Goal: Information Seeking & Learning: Learn about a topic

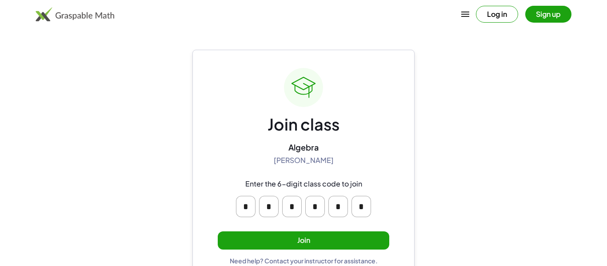
scroll to position [17, 0]
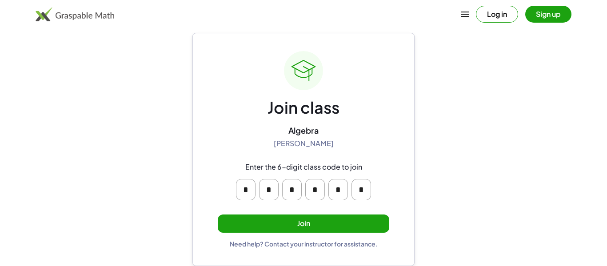
click at [334, 220] on button "Join" at bounding box center [303, 224] width 171 height 18
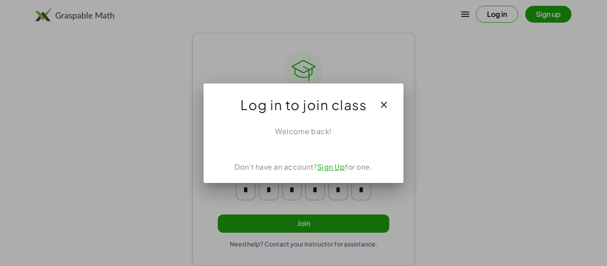
scroll to position [0, 0]
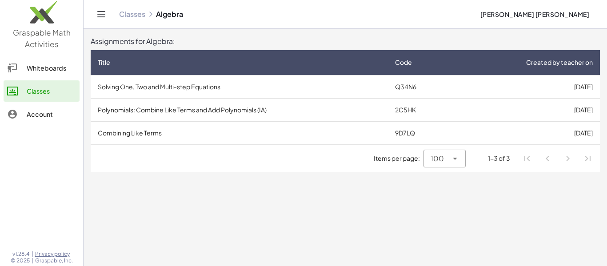
click at [160, 91] on td "Solving One, Two and Multi-step Equations" at bounding box center [239, 86] width 297 height 23
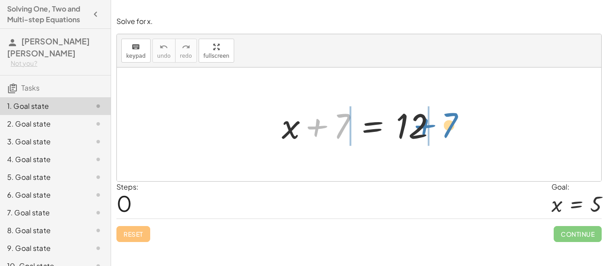
drag, startPoint x: 343, startPoint y: 125, endPoint x: 453, endPoint y: 124, distance: 109.7
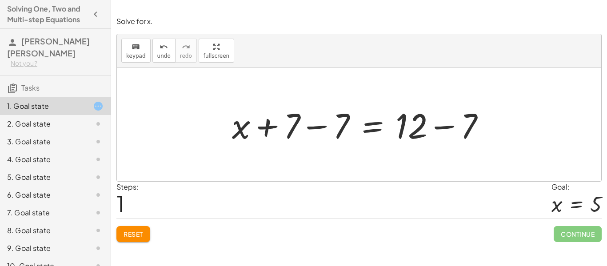
click at [142, 235] on span "Reset" at bounding box center [133, 234] width 20 height 8
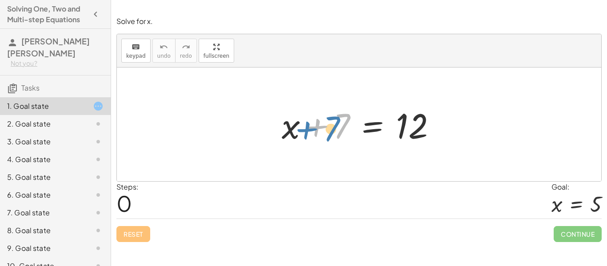
drag, startPoint x: 318, startPoint y: 126, endPoint x: 309, endPoint y: 129, distance: 9.3
click at [309, 129] on div at bounding box center [362, 125] width 170 height 46
click at [346, 121] on div at bounding box center [362, 125] width 170 height 46
drag, startPoint x: 292, startPoint y: 131, endPoint x: 305, endPoint y: 138, distance: 14.5
click at [305, 138] on div at bounding box center [362, 125] width 170 height 46
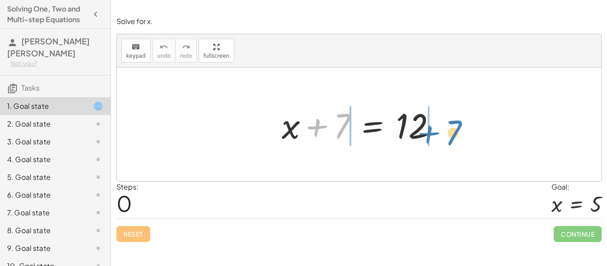
drag, startPoint x: 344, startPoint y: 132, endPoint x: 457, endPoint y: 139, distance: 112.6
click at [457, 139] on div "+ 7 + x + 7 = 12" at bounding box center [359, 125] width 484 height 114
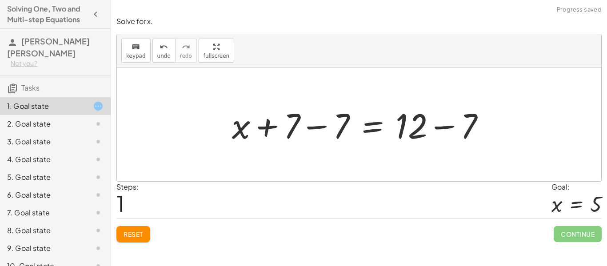
click at [469, 139] on div at bounding box center [361, 125] width 269 height 46
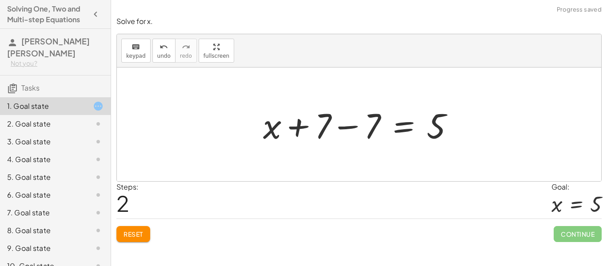
click at [373, 121] on div at bounding box center [361, 125] width 207 height 46
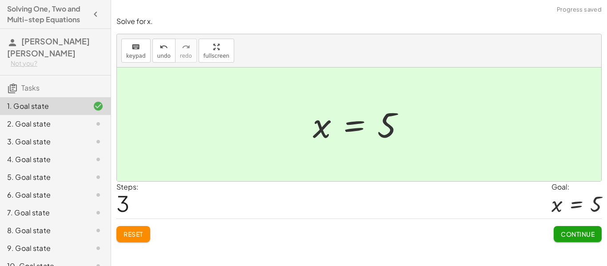
click at [565, 233] on span "Continue" at bounding box center [578, 234] width 34 height 8
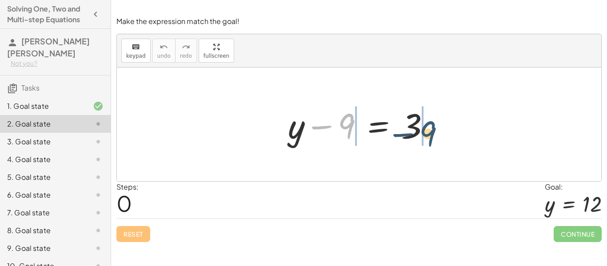
drag, startPoint x: 347, startPoint y: 119, endPoint x: 437, endPoint y: 125, distance: 90.4
click at [437, 125] on div at bounding box center [362, 125] width 158 height 46
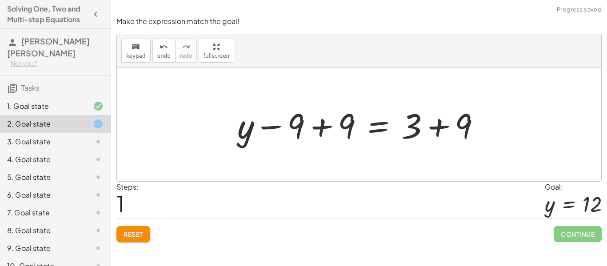
click at [436, 128] on div at bounding box center [362, 125] width 259 height 46
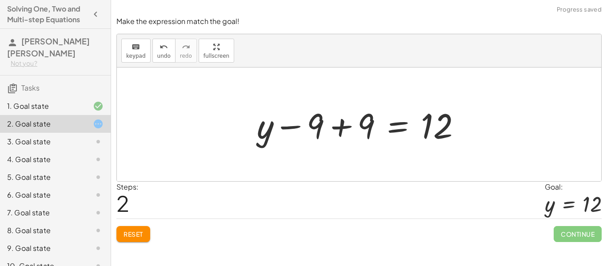
click at [339, 131] on div at bounding box center [362, 125] width 220 height 46
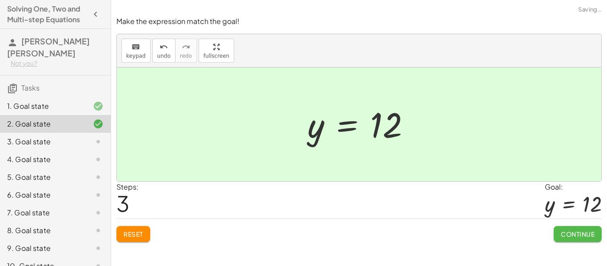
click at [561, 234] on span "Continue" at bounding box center [578, 234] width 34 height 8
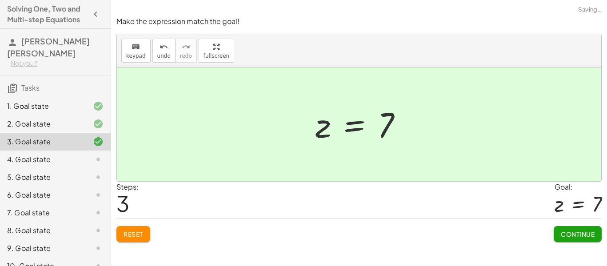
click at [572, 235] on span "Continue" at bounding box center [578, 234] width 34 height 8
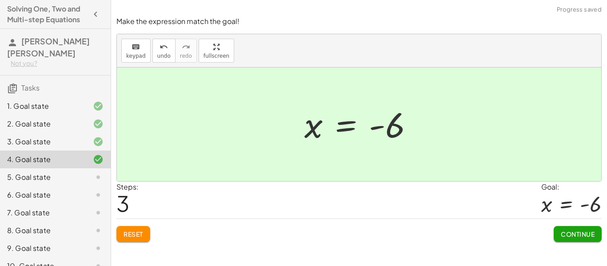
click at [582, 235] on span "Continue" at bounding box center [578, 234] width 34 height 8
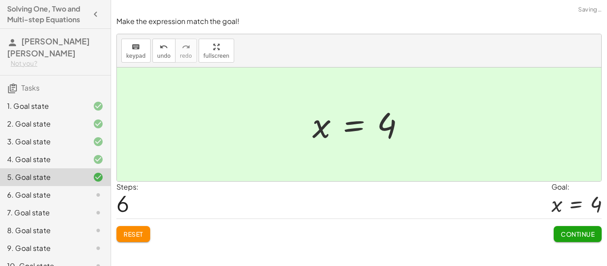
click at [581, 235] on span "Continue" at bounding box center [578, 234] width 34 height 8
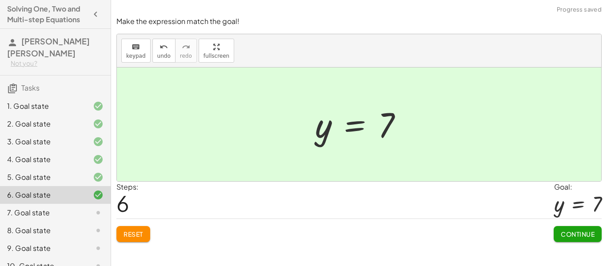
click at [581, 236] on span "Continue" at bounding box center [578, 234] width 34 height 8
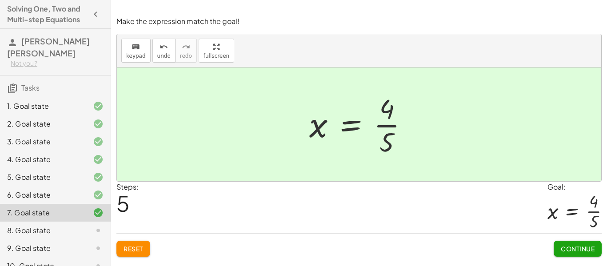
click at [563, 247] on span "Continue" at bounding box center [578, 249] width 34 height 8
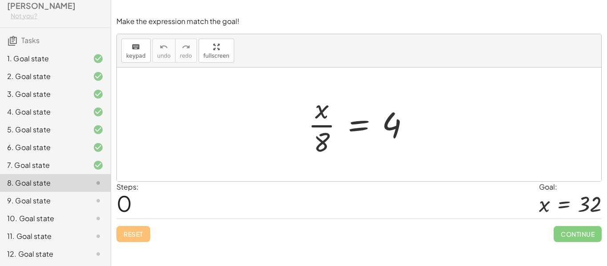
scroll to position [66, 0]
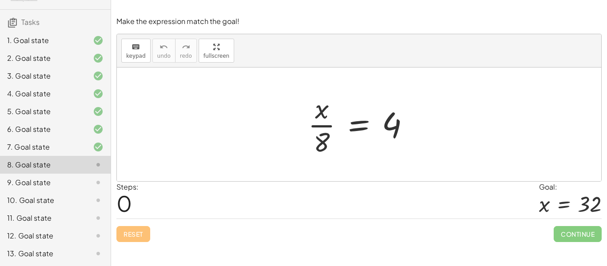
click at [48, 238] on div "12. Goal state" at bounding box center [43, 236] width 72 height 11
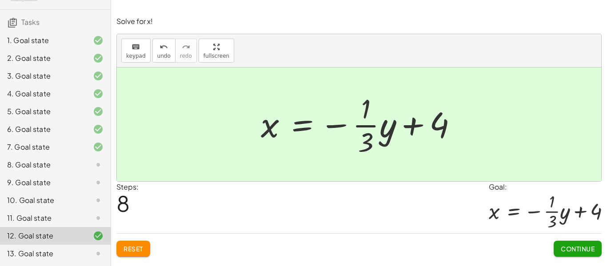
click at [48, 164] on div "8. Goal state" at bounding box center [43, 164] width 72 height 11
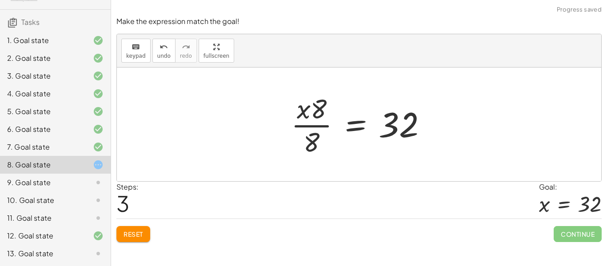
click at [138, 236] on span "Reset" at bounding box center [133, 234] width 20 height 8
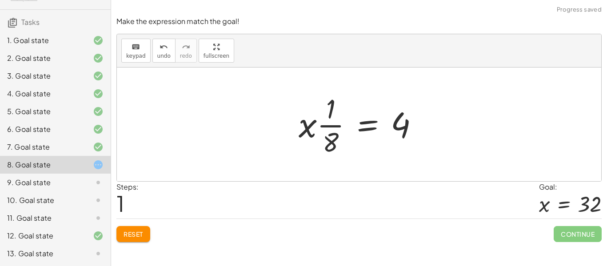
click at [143, 235] on span "Reset" at bounding box center [133, 234] width 20 height 8
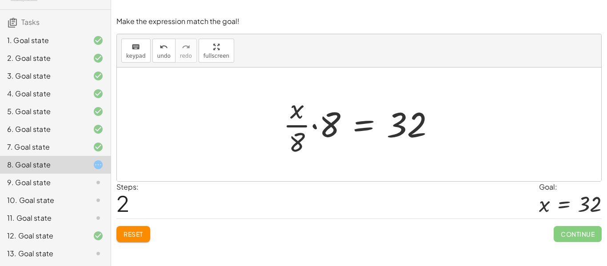
click at [147, 235] on button "Reset" at bounding box center [133, 234] width 34 height 16
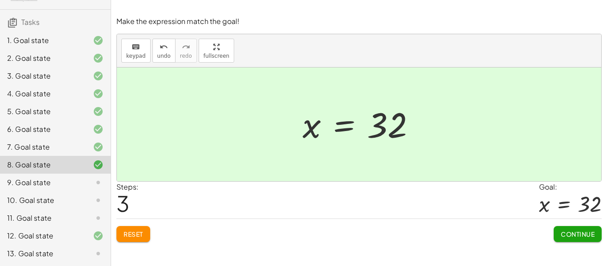
click at [565, 237] on span "Continue" at bounding box center [578, 234] width 34 height 8
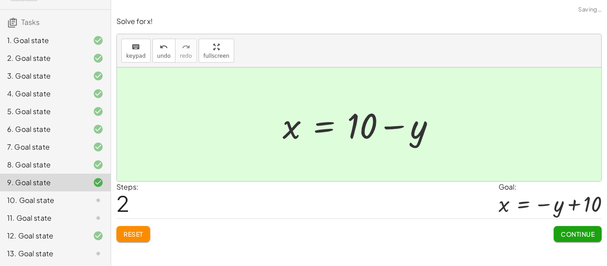
click at [583, 233] on span "Continue" at bounding box center [578, 234] width 34 height 8
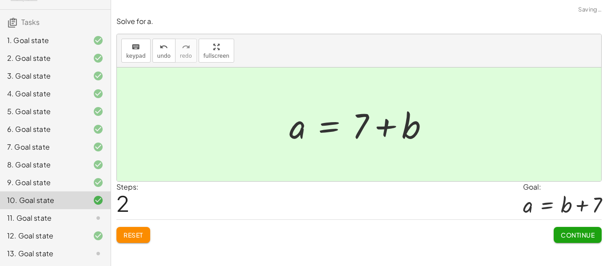
click at [580, 233] on span "Continue" at bounding box center [578, 235] width 34 height 8
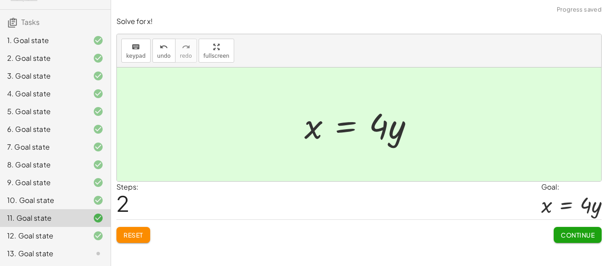
click at [585, 236] on span "Continue" at bounding box center [578, 235] width 34 height 8
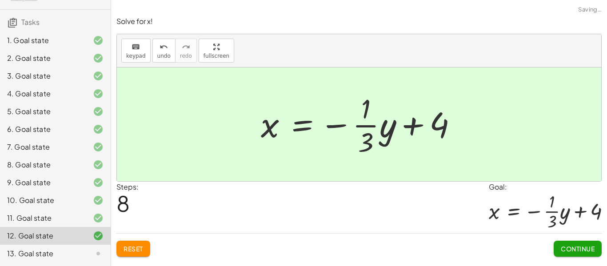
click at [582, 243] on button "Continue" at bounding box center [577, 249] width 48 height 16
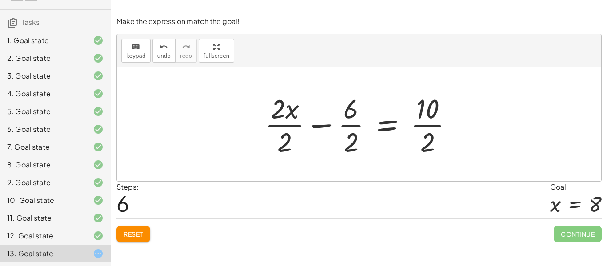
click at [71, 162] on div "8. Goal state" at bounding box center [43, 164] width 72 height 11
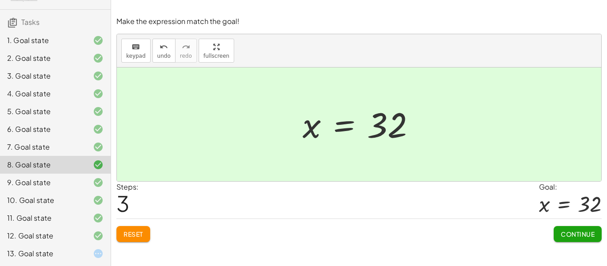
click at [52, 250] on div "13. Goal state" at bounding box center [43, 253] width 72 height 11
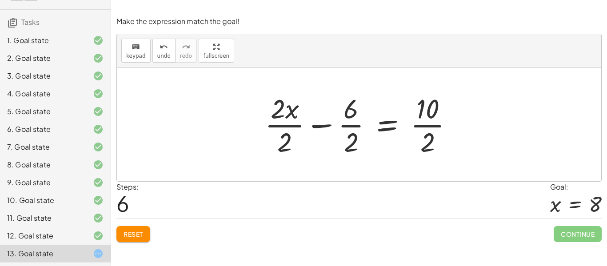
click at [137, 233] on span "Reset" at bounding box center [133, 234] width 20 height 8
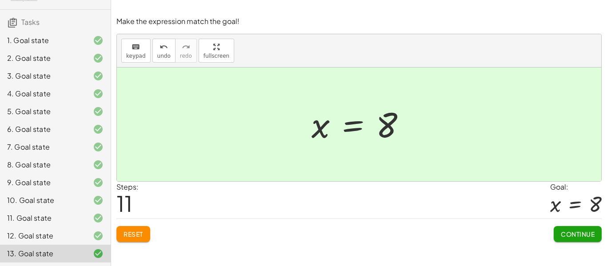
click at [137, 235] on span "Reset" at bounding box center [133, 234] width 20 height 8
click at [580, 227] on button "Continue" at bounding box center [577, 234] width 48 height 16
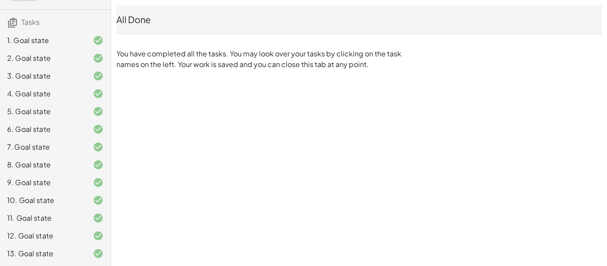
scroll to position [0, 0]
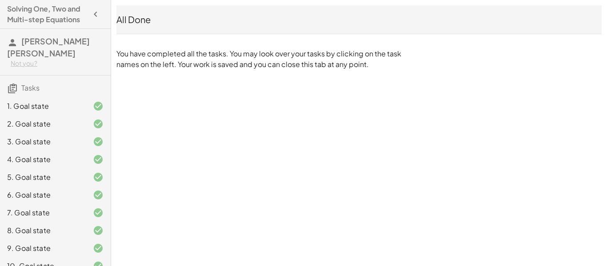
click at [90, 19] on icon "button" at bounding box center [95, 14] width 11 height 11
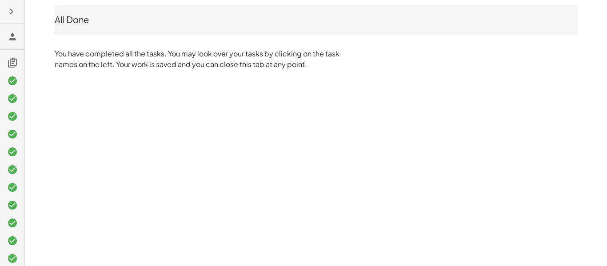
click at [7, 8] on icon "button" at bounding box center [11, 11] width 11 height 11
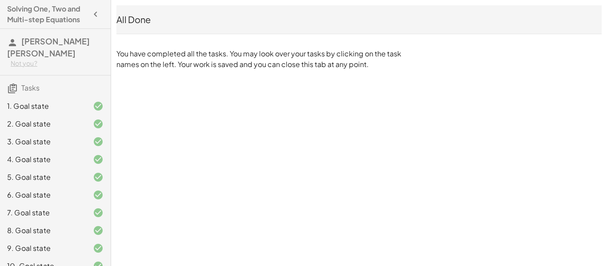
click at [97, 13] on icon "button" at bounding box center [95, 14] width 11 height 11
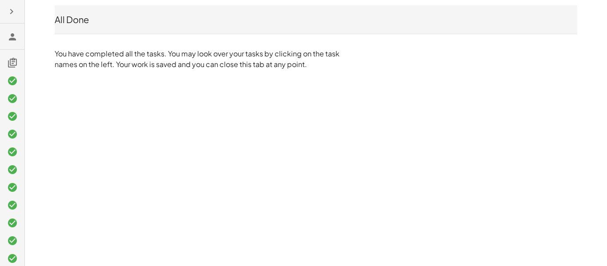
click at [13, 65] on icon at bounding box center [12, 62] width 11 height 11
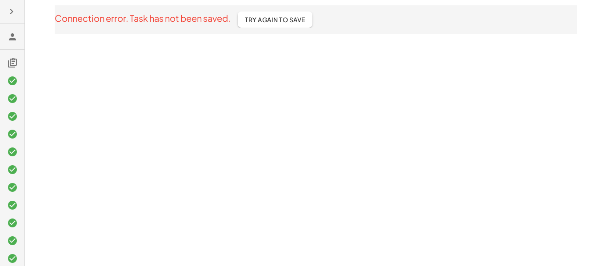
click at [271, 24] on button "Try Again To Save" at bounding box center [275, 20] width 75 height 16
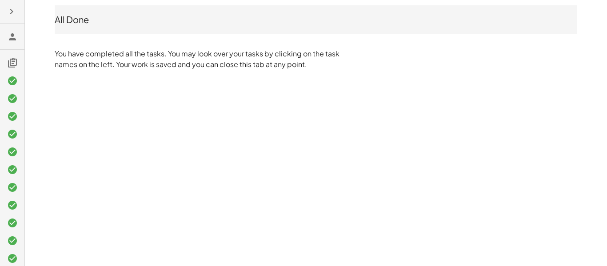
scroll to position [40, 0]
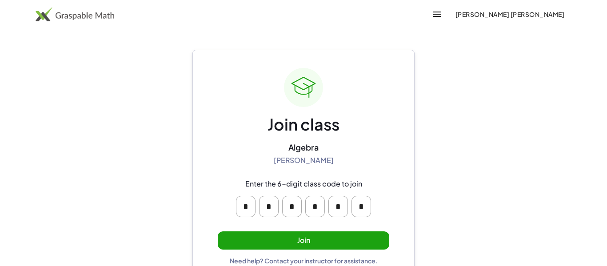
click at [338, 241] on button "Join" at bounding box center [303, 240] width 171 height 18
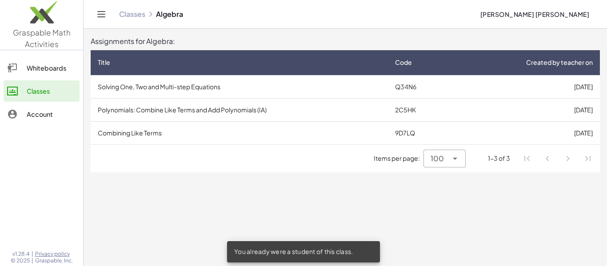
click at [239, 110] on td "Polynomials: Combine Like Terms and Add Polynomials (IA)" at bounding box center [239, 109] width 297 height 23
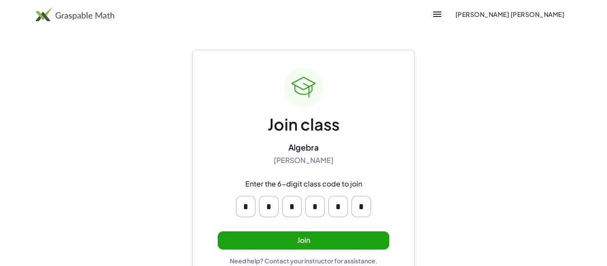
click at [292, 235] on button "Join" at bounding box center [303, 240] width 171 height 18
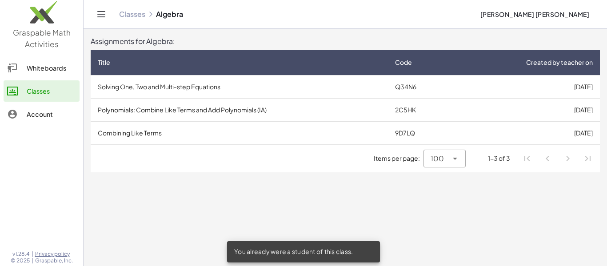
click at [184, 127] on td "Combining Like Terms" at bounding box center [239, 132] width 297 height 23
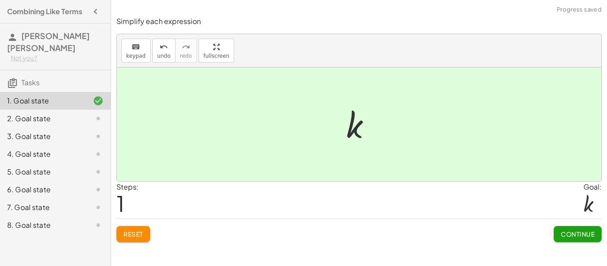
click at [572, 239] on button "Continue" at bounding box center [577, 234] width 48 height 16
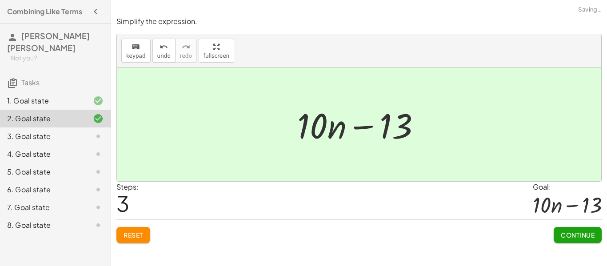
click at [573, 242] on button "Continue" at bounding box center [577, 235] width 48 height 16
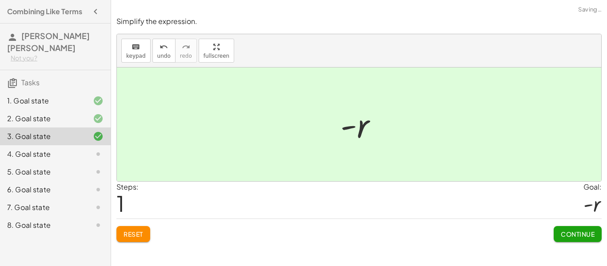
click at [573, 239] on button "Continue" at bounding box center [577, 234] width 48 height 16
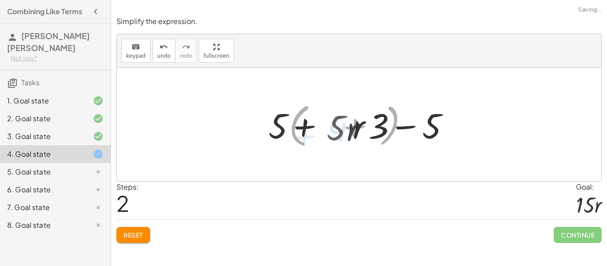
click at [139, 239] on button "Reset" at bounding box center [133, 235] width 34 height 16
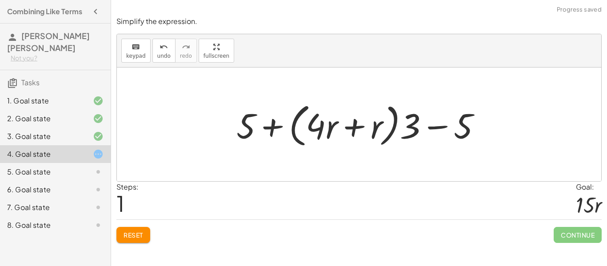
click at [143, 231] on span "Reset" at bounding box center [133, 235] width 20 height 8
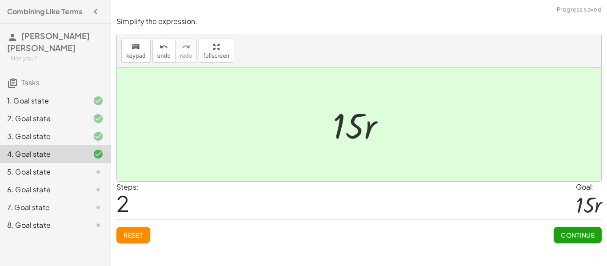
click at [575, 236] on span "Continue" at bounding box center [578, 235] width 34 height 8
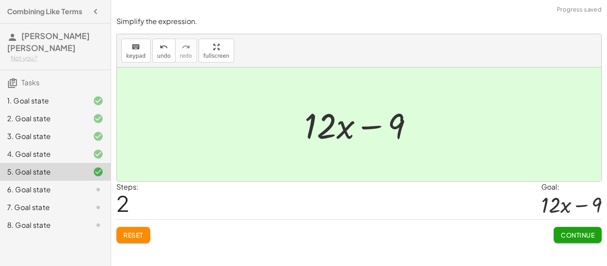
click at [574, 239] on span "Continue" at bounding box center [578, 235] width 34 height 8
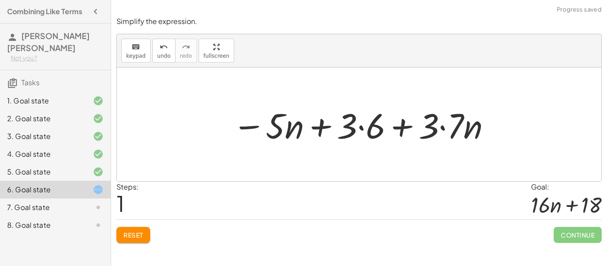
click at [135, 233] on span "Reset" at bounding box center [133, 235] width 20 height 8
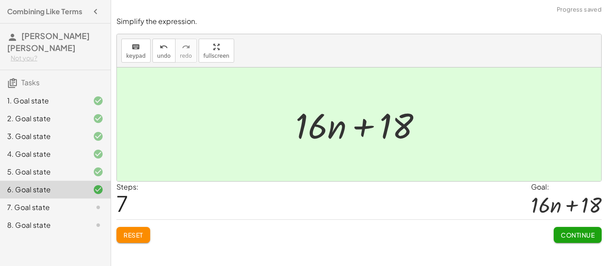
click at [577, 236] on span "Continue" at bounding box center [578, 235] width 34 height 8
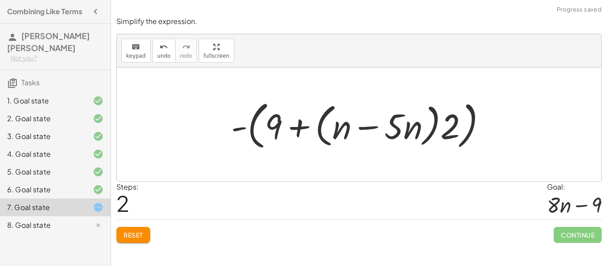
click at [132, 227] on button "Reset" at bounding box center [133, 235] width 34 height 16
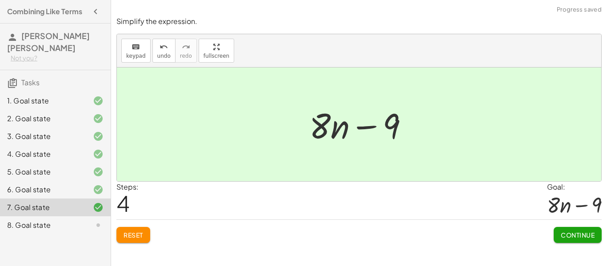
click at [577, 238] on span "Continue" at bounding box center [578, 235] width 34 height 8
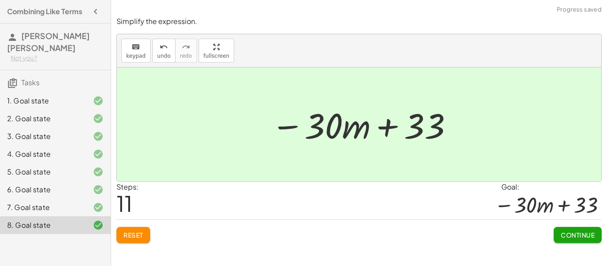
click at [571, 233] on span "Continue" at bounding box center [578, 235] width 34 height 8
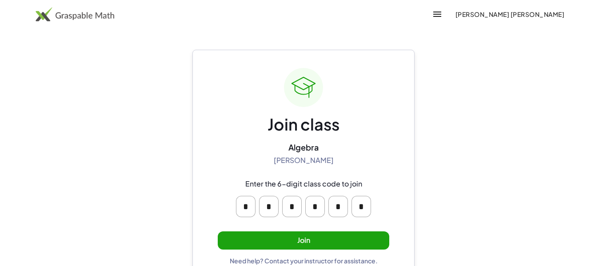
click at [301, 235] on button "Join" at bounding box center [303, 240] width 171 height 18
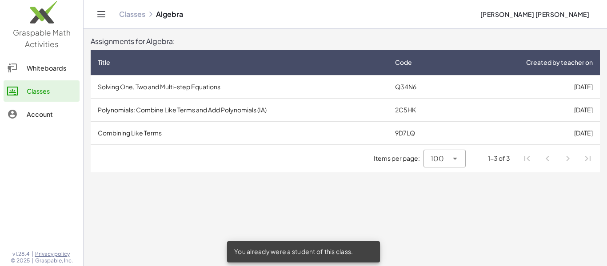
click at [221, 114] on td "Polynomials: Combine Like Terms and Add Polynomials (IA)" at bounding box center [239, 109] width 297 height 23
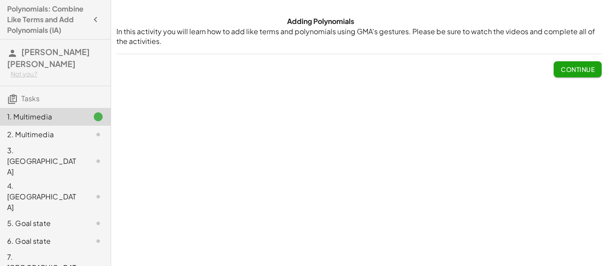
click at [575, 69] on span "Continue" at bounding box center [578, 69] width 34 height 8
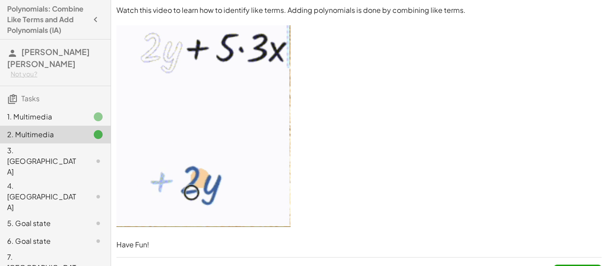
click at [52, 154] on div "3. Canvas" at bounding box center [43, 161] width 72 height 32
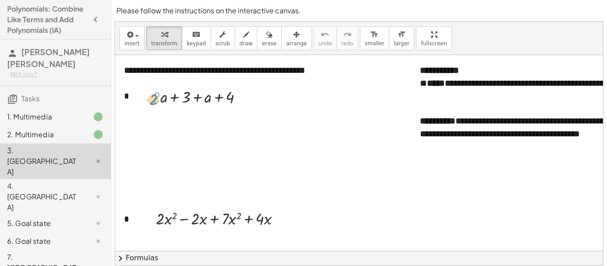
click at [154, 101] on div at bounding box center [200, 96] width 107 height 22
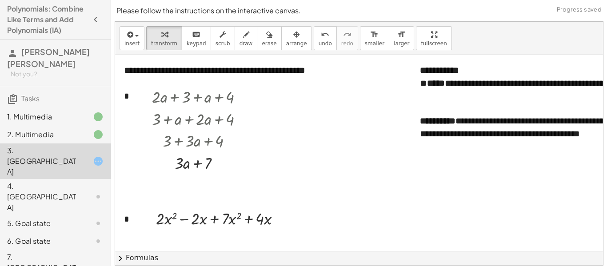
click at [198, 184] on div at bounding box center [193, 182] width 14 height 14
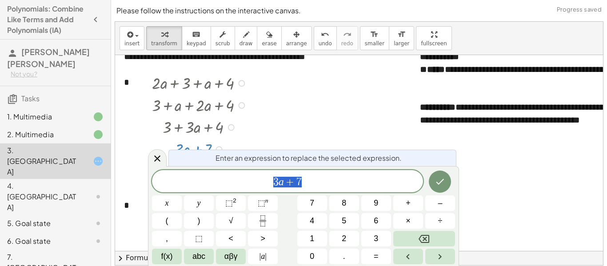
scroll to position [24, 0]
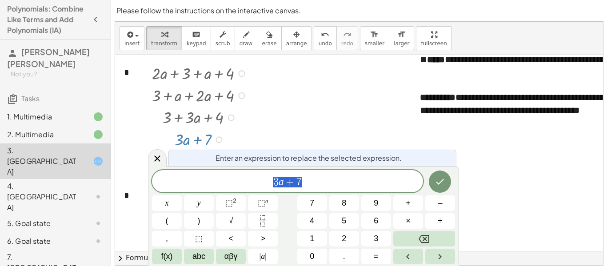
click at [442, 183] on icon "Done" at bounding box center [439, 181] width 11 height 11
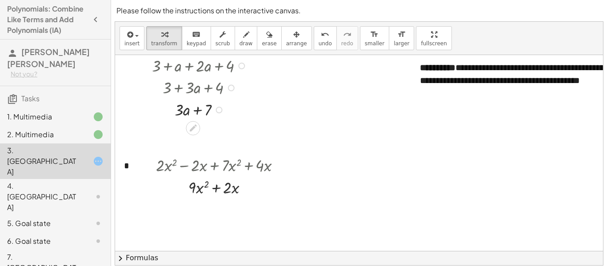
scroll to position [72, 0]
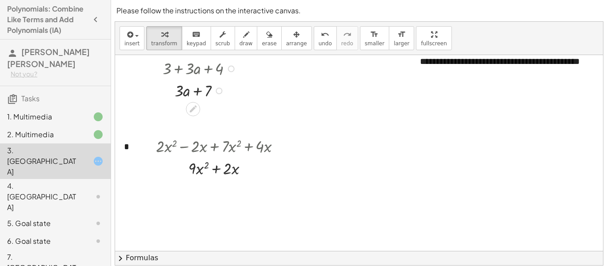
click at [77, 181] on div "4. [GEOGRAPHIC_DATA]" at bounding box center [43, 197] width 72 height 32
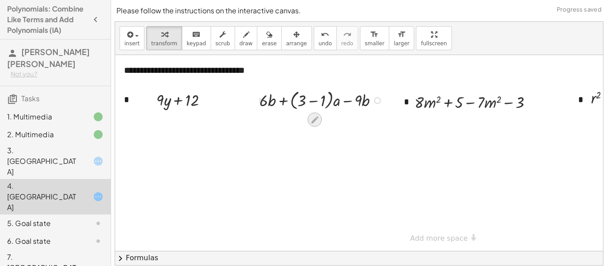
click at [314, 121] on icon at bounding box center [314, 119] width 7 height 7
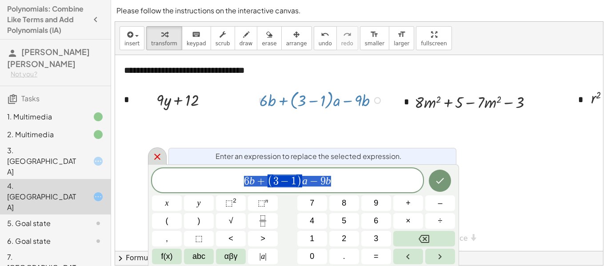
click at [165, 157] on div at bounding box center [157, 155] width 19 height 17
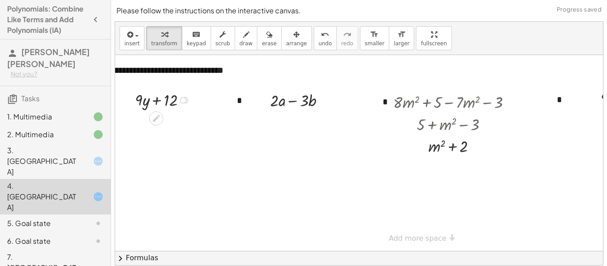
scroll to position [0, 0]
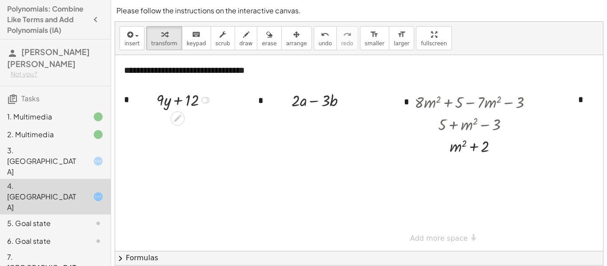
click at [67, 218] on div "5. Goal state" at bounding box center [43, 223] width 72 height 11
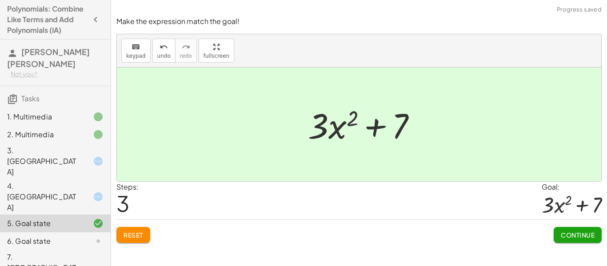
click at [563, 240] on button "Continue" at bounding box center [577, 235] width 48 height 16
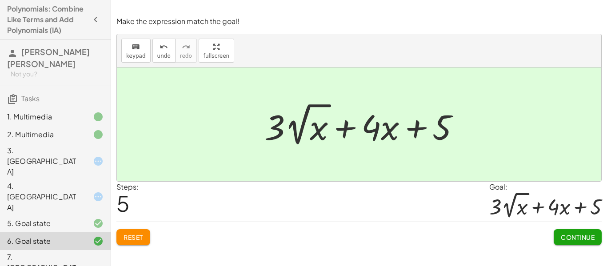
click at [575, 239] on span "Continue" at bounding box center [578, 237] width 34 height 8
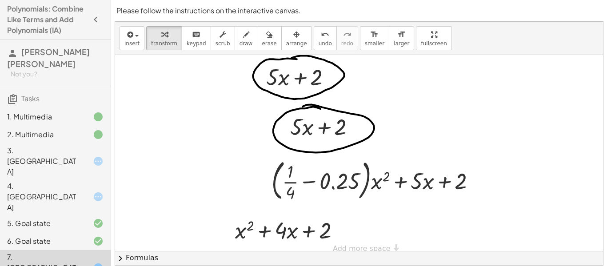
scroll to position [60, 0]
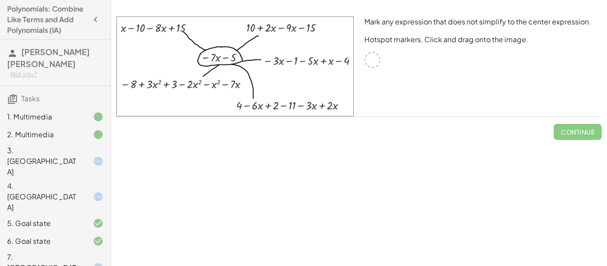
click at [375, 64] on div at bounding box center [372, 60] width 16 height 16
click at [372, 54] on div at bounding box center [372, 60] width 16 height 16
click at [372, 66] on div at bounding box center [372, 60] width 16 height 16
click at [374, 61] on div at bounding box center [372, 60] width 16 height 16
click at [374, 59] on div at bounding box center [372, 60] width 16 height 16
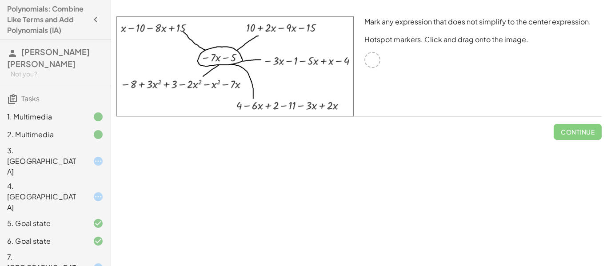
click at [374, 63] on div at bounding box center [372, 60] width 16 height 16
click at [371, 60] on div at bounding box center [372, 60] width 16 height 16
click at [374, 58] on div at bounding box center [372, 60] width 16 height 16
click at [375, 59] on div at bounding box center [372, 60] width 16 height 16
click at [261, 78] on img at bounding box center [234, 66] width 237 height 100
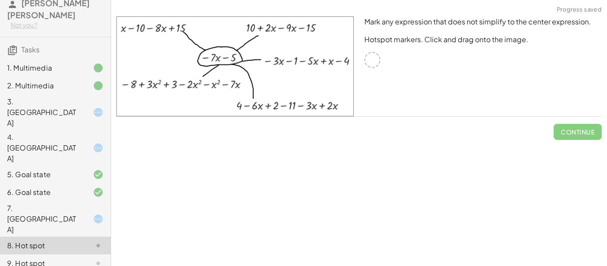
scroll to position [76, 0]
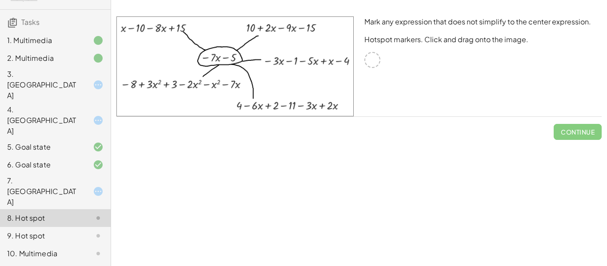
click at [58, 248] on div "10. Multimedia" at bounding box center [43, 253] width 72 height 11
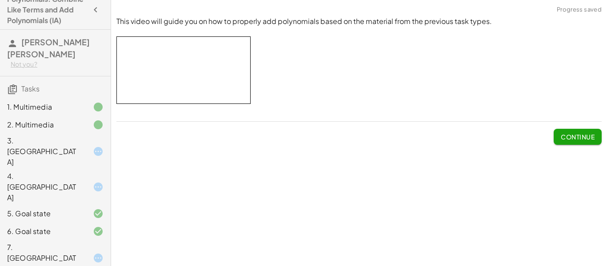
scroll to position [0, 0]
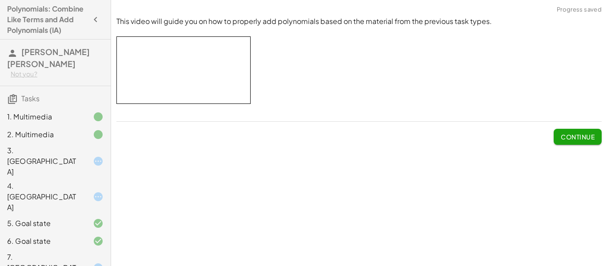
click at [67, 143] on div "1. Multimedia" at bounding box center [55, 161] width 111 height 36
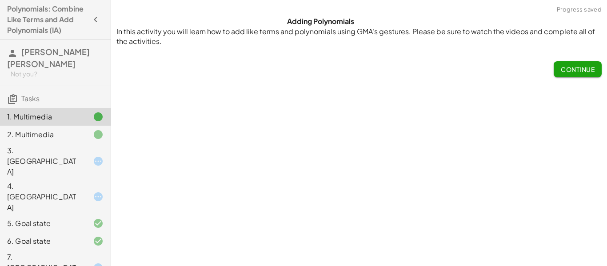
click at [35, 155] on div "3. [GEOGRAPHIC_DATA]" at bounding box center [43, 161] width 72 height 32
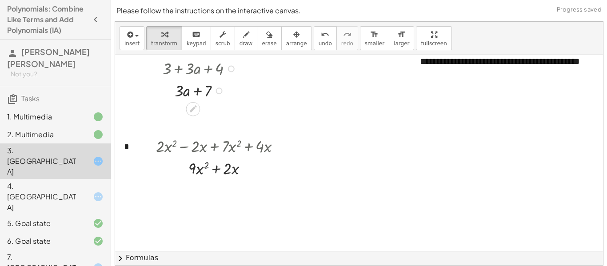
click at [220, 92] on div at bounding box center [219, 90] width 7 height 7
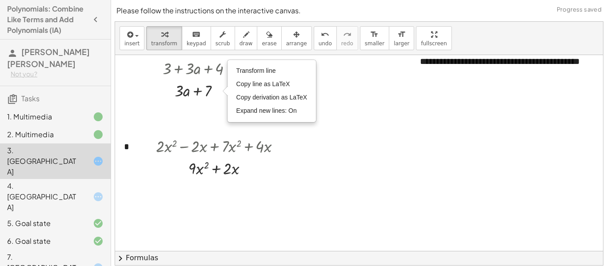
click at [213, 115] on div at bounding box center [439, 257] width 648 height 549
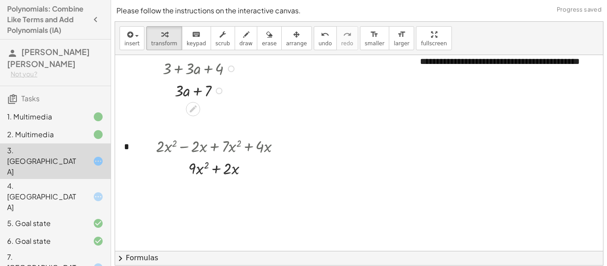
click at [202, 93] on div at bounding box center [200, 90] width 107 height 22
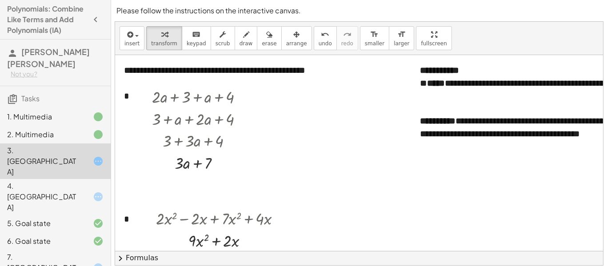
click at [119, 261] on span "chevron_right" at bounding box center [120, 258] width 11 height 11
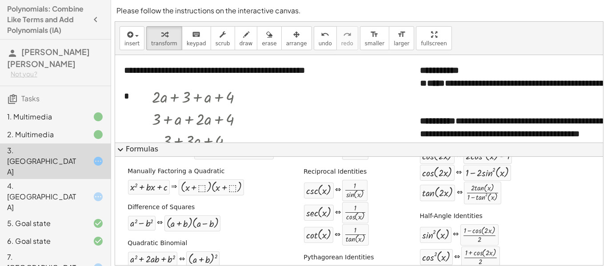
scroll to position [76, 0]
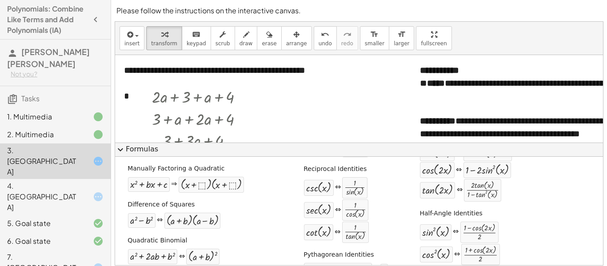
click at [121, 147] on span "expand_more" at bounding box center [120, 149] width 11 height 11
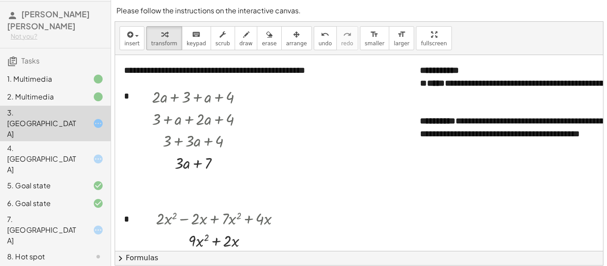
scroll to position [41, 0]
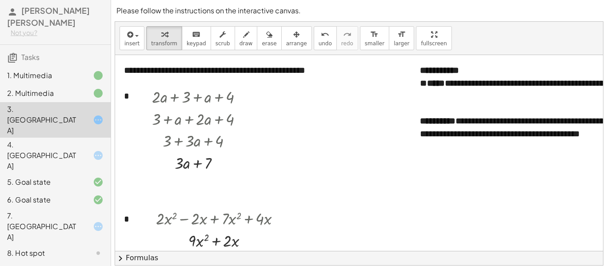
click at [69, 248] on div "8. Hot spot" at bounding box center [43, 253] width 72 height 11
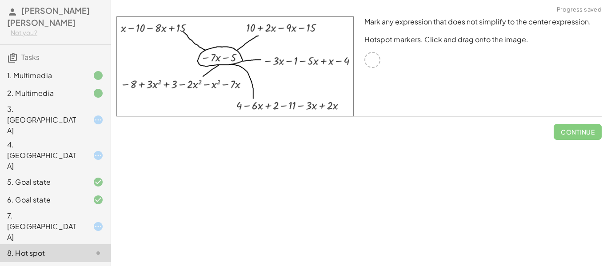
click at [376, 60] on div at bounding box center [372, 60] width 16 height 16
click at [378, 62] on div at bounding box center [372, 60] width 16 height 16
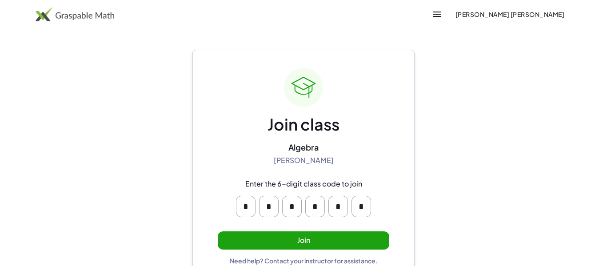
click at [325, 236] on button "Join" at bounding box center [303, 240] width 171 height 18
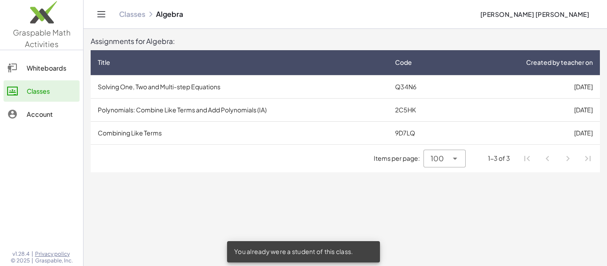
click at [214, 111] on td "Polynomials: Combine Like Terms and Add Polynomials (IA)" at bounding box center [239, 109] width 297 height 23
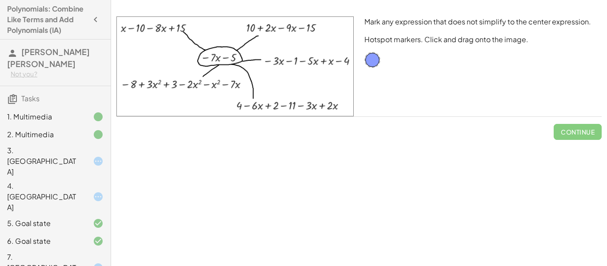
scroll to position [31, 0]
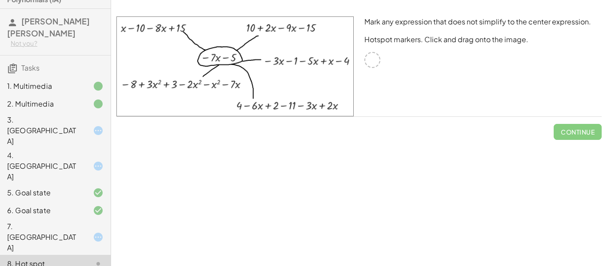
click at [143, 27] on img at bounding box center [234, 66] width 237 height 100
drag, startPoint x: 142, startPoint y: 27, endPoint x: 149, endPoint y: 56, distance: 29.3
click at [149, 56] on img at bounding box center [234, 66] width 237 height 100
drag, startPoint x: 124, startPoint y: 32, endPoint x: 164, endPoint y: 27, distance: 40.7
click at [164, 27] on img at bounding box center [234, 66] width 237 height 100
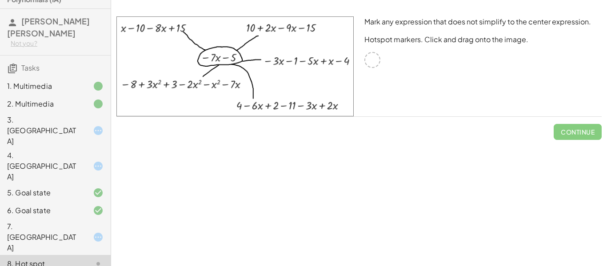
drag, startPoint x: 162, startPoint y: 27, endPoint x: 165, endPoint y: 40, distance: 14.1
click at [165, 40] on img at bounding box center [234, 66] width 237 height 100
click at [371, 59] on div at bounding box center [372, 60] width 16 height 16
click at [57, 221] on div "7. [GEOGRAPHIC_DATA]" at bounding box center [43, 237] width 72 height 32
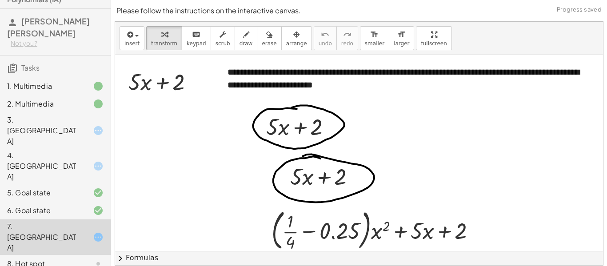
click at [63, 258] on div "8. Hot spot" at bounding box center [43, 263] width 72 height 11
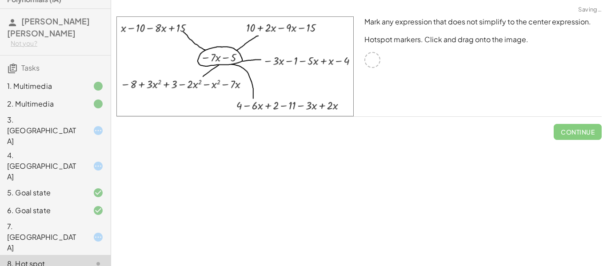
click at [386, 78] on div "Mark any expression that does not simplify to the center expression. Hotspot ma…" at bounding box center [483, 66] width 248 height 111
click at [340, 179] on div "Adding Polynomials In this activity you will learn how to add like terms and po…" at bounding box center [359, 133] width 496 height 266
drag, startPoint x: 257, startPoint y: 130, endPoint x: 283, endPoint y: 151, distance: 33.8
click at [283, 151] on div "Adding Polynomials In this activity you will learn how to add like terms and po…" at bounding box center [359, 133] width 496 height 266
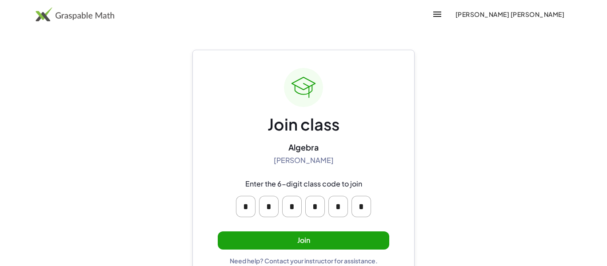
click at [327, 240] on button "Join" at bounding box center [303, 240] width 171 height 18
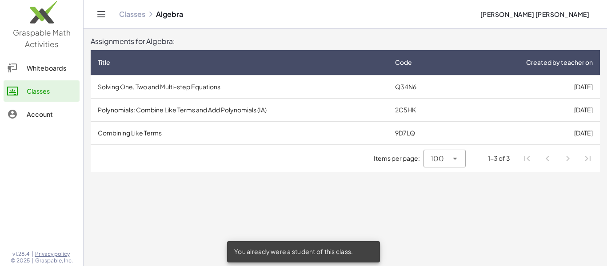
click at [397, 122] on td "9D7LQ" at bounding box center [421, 132] width 66 height 23
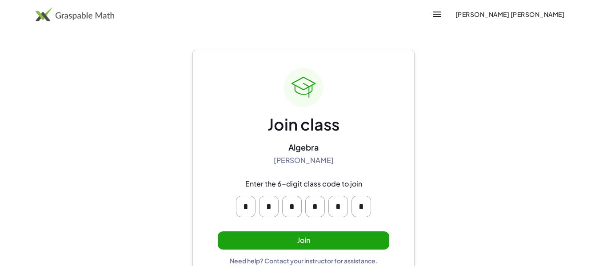
click at [296, 236] on button "Join" at bounding box center [303, 240] width 171 height 18
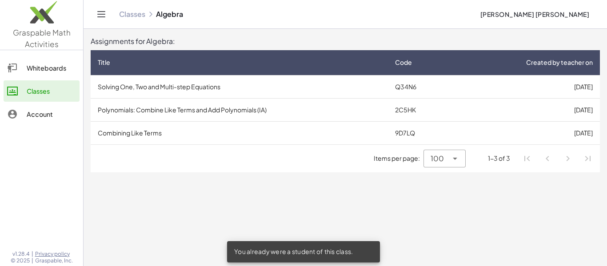
click at [342, 106] on td "Polynomials: Combine Like Terms and Add Polynomials (IA)" at bounding box center [239, 109] width 297 height 23
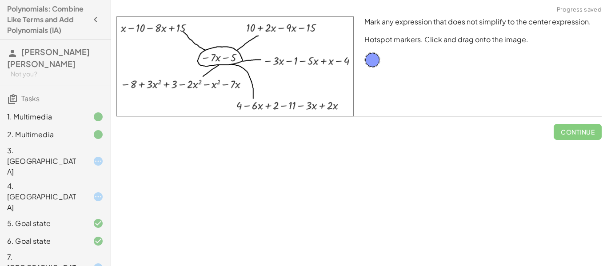
click at [55, 252] on div "7. [GEOGRAPHIC_DATA]" at bounding box center [43, 268] width 72 height 32
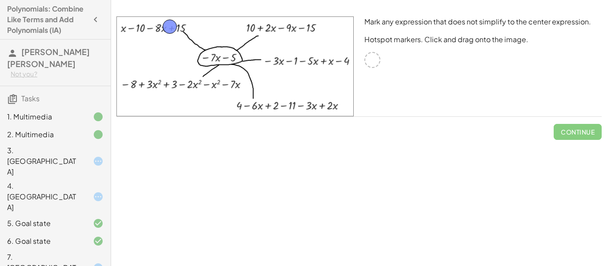
drag, startPoint x: 373, startPoint y: 59, endPoint x: 171, endPoint y: 26, distance: 205.3
drag, startPoint x: 171, startPoint y: 26, endPoint x: 159, endPoint y: 28, distance: 11.3
click at [582, 139] on button "Check" at bounding box center [582, 132] width 37 height 16
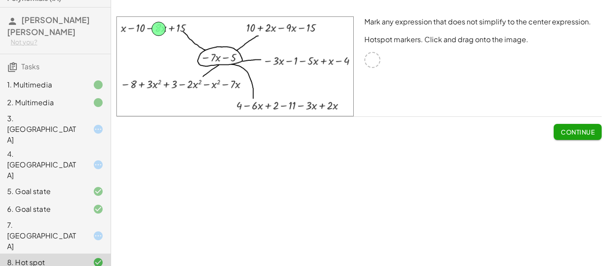
scroll to position [48, 0]
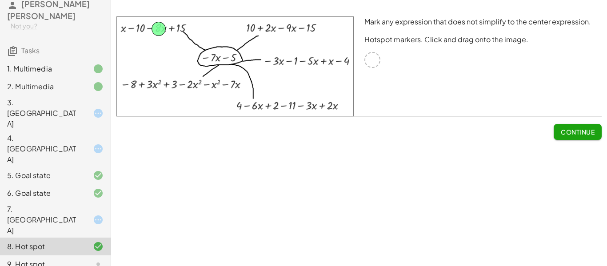
click at [68, 259] on div "9. Hot spot" at bounding box center [43, 264] width 72 height 11
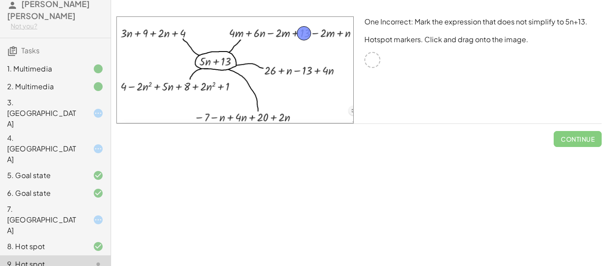
drag, startPoint x: 375, startPoint y: 65, endPoint x: 307, endPoint y: 40, distance: 73.1
click at [592, 146] on button "Check" at bounding box center [582, 139] width 37 height 16
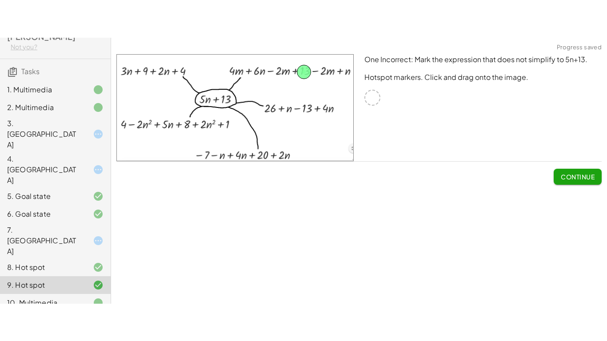
scroll to position [69, 0]
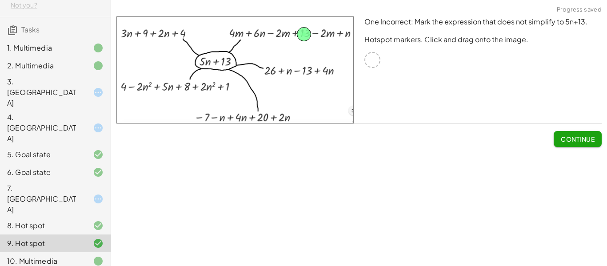
click at [72, 256] on div "10. Multimedia" at bounding box center [43, 261] width 72 height 11
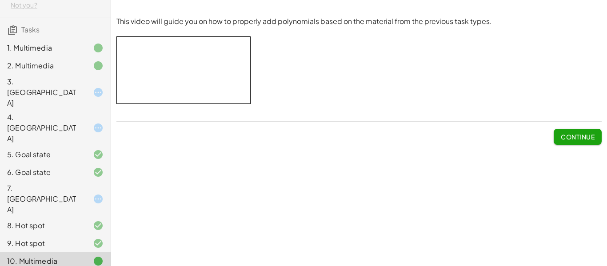
click at [497, 114] on p at bounding box center [358, 109] width 485 height 10
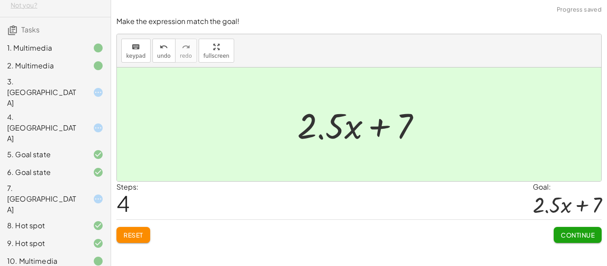
click at [573, 237] on span "Continue" at bounding box center [578, 235] width 34 height 8
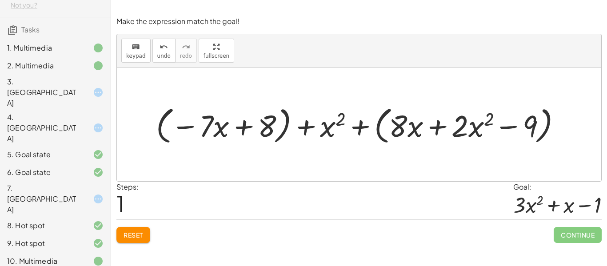
click at [136, 235] on span "Reset" at bounding box center [133, 235] width 20 height 8
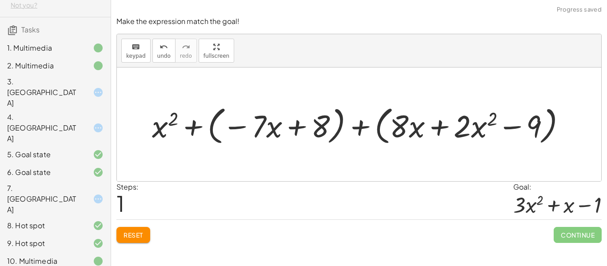
click at [136, 235] on span "Reset" at bounding box center [133, 235] width 20 height 8
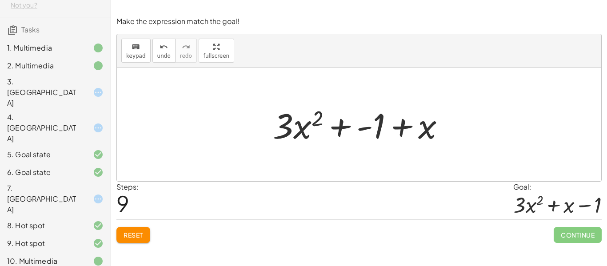
click at [135, 237] on span "Reset" at bounding box center [133, 235] width 20 height 8
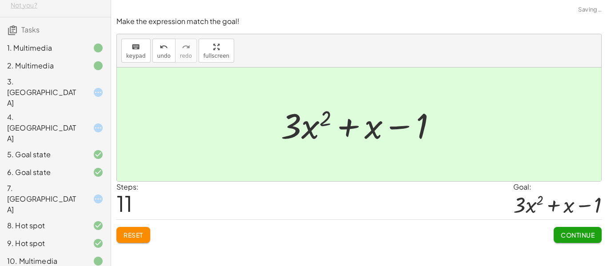
click at [577, 239] on span "Continue" at bounding box center [578, 235] width 34 height 8
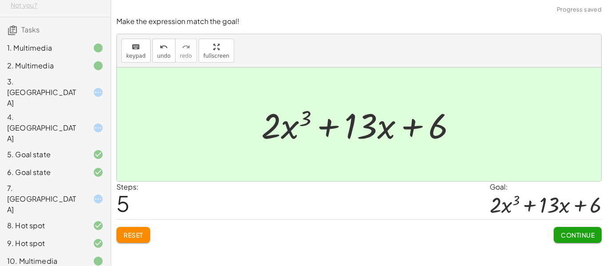
click at [575, 240] on button "Continue" at bounding box center [577, 235] width 48 height 16
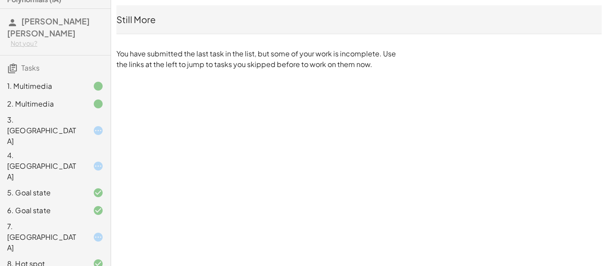
scroll to position [0, 0]
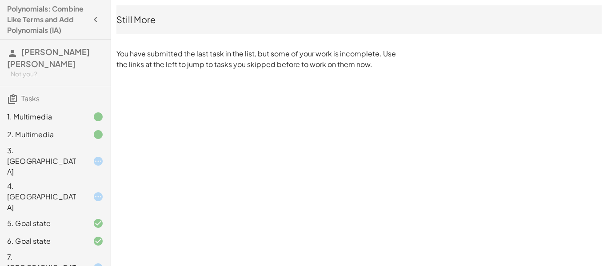
click at [85, 156] on div at bounding box center [91, 161] width 25 height 11
click at [44, 215] on div "3. [GEOGRAPHIC_DATA]" at bounding box center [55, 224] width 111 height 18
click at [64, 181] on div "4. [GEOGRAPHIC_DATA]" at bounding box center [43, 197] width 72 height 32
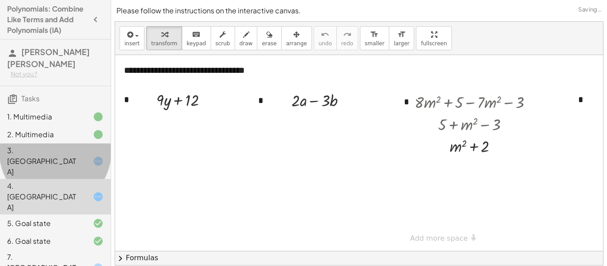
click at [70, 181] on div "4. [GEOGRAPHIC_DATA]" at bounding box center [43, 197] width 72 height 32
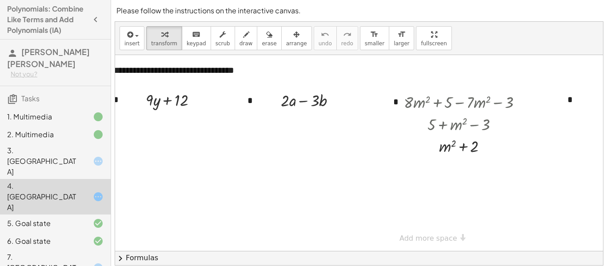
scroll to position [0, 8]
